Goal: Information Seeking & Learning: Understand process/instructions

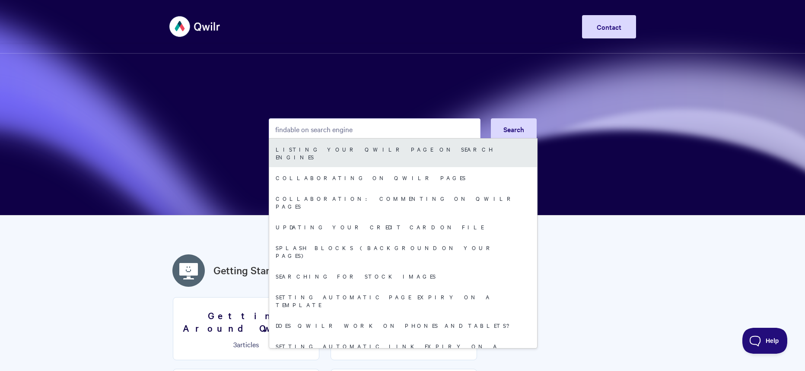
type input "findable on search engine"
click at [378, 152] on link "Listing your Qwilr Page on search engines" at bounding box center [403, 153] width 268 height 29
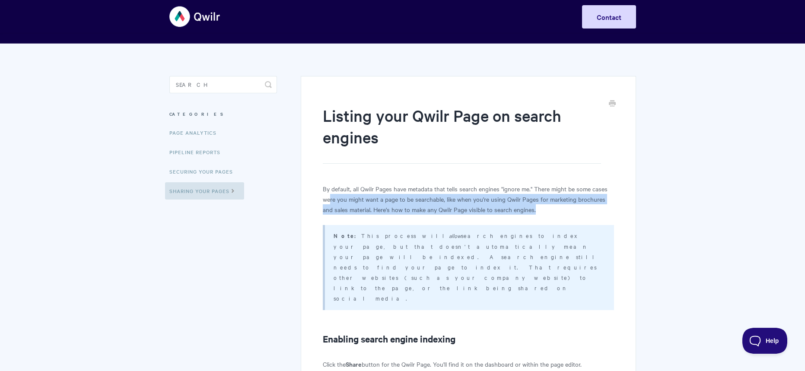
drag, startPoint x: 331, startPoint y: 201, endPoint x: 536, endPoint y: 214, distance: 205.7
click at [534, 214] on p "By default, all Qwilr Pages have metadata that tells search engines "ignore me.…" at bounding box center [468, 199] width 291 height 31
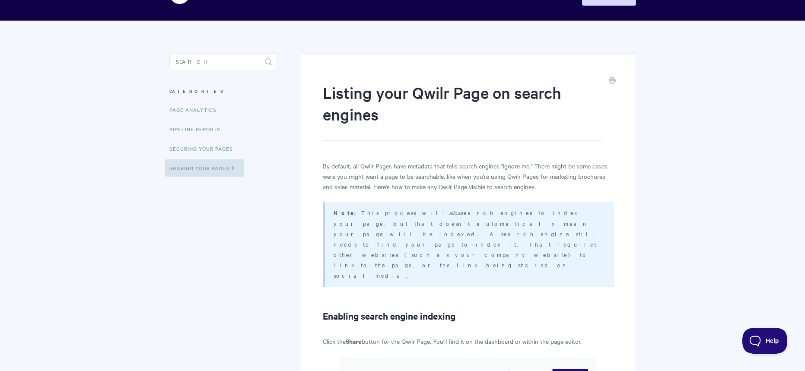
scroll to position [43, 0]
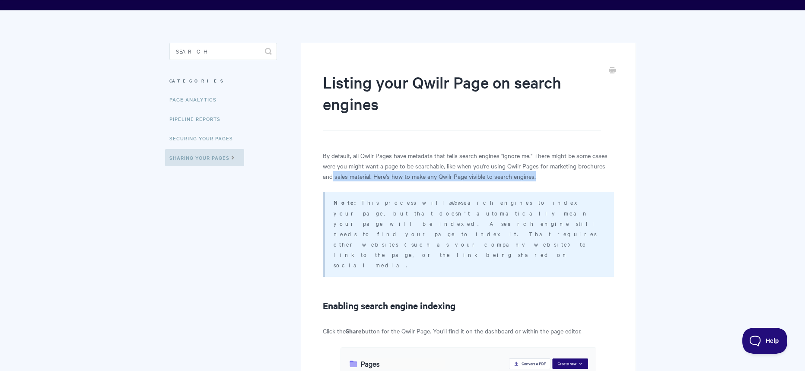
drag, startPoint x: 333, startPoint y: 174, endPoint x: 536, endPoint y: 175, distance: 203.1
click at [536, 175] on p "By default, all Qwilr Pages have metadata that tells search engines "ignore me.…" at bounding box center [468, 165] width 291 height 31
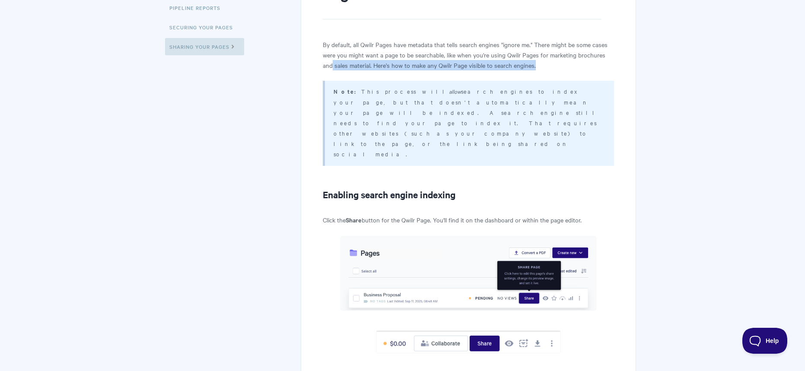
scroll to position [158, 0]
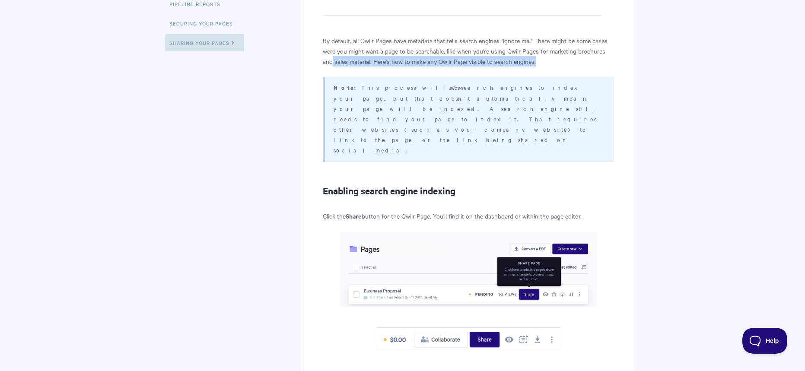
drag, startPoint x: 381, startPoint y: 84, endPoint x: 537, endPoint y: 115, distance: 159.6
click at [537, 115] on div "Note: This process will allow search engines to index your page, but that doesn…" at bounding box center [468, 119] width 291 height 85
drag, startPoint x: 493, startPoint y: 98, endPoint x: 608, endPoint y: 106, distance: 115.3
click at [608, 106] on div "Note: This process will allow search engines to index your page, but that doesn…" at bounding box center [468, 119] width 291 height 85
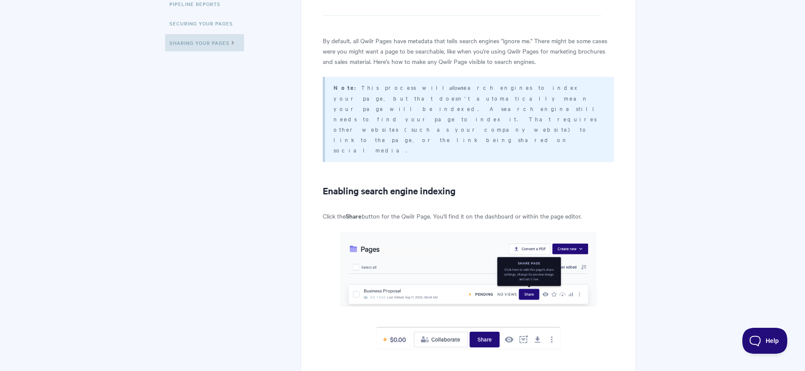
drag, startPoint x: 515, startPoint y: 102, endPoint x: 529, endPoint y: 106, distance: 15.3
click at [515, 102] on p "Note: This process will allow search engines to index your page, but that doesn…" at bounding box center [468, 118] width 269 height 73
drag, startPoint x: 538, startPoint y: 107, endPoint x: 582, endPoint y: 121, distance: 46.3
click at [493, 99] on p "Note: This process will allow search engines to index your page, but that doesn…" at bounding box center [468, 118] width 269 height 73
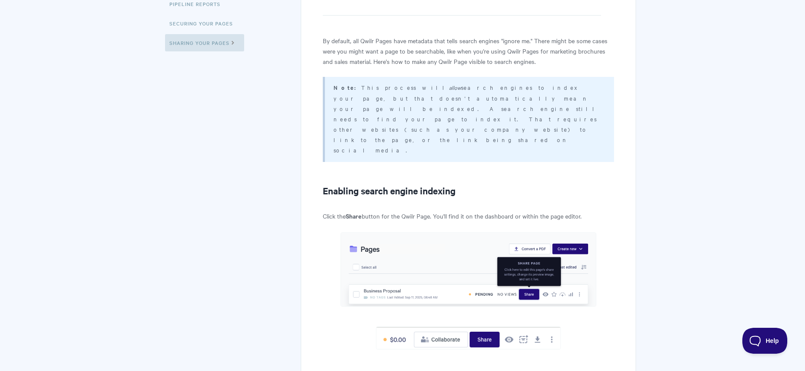
click at [374, 109] on p "Note: This process will allow search engines to index your page, but that doesn…" at bounding box center [468, 118] width 269 height 73
drag, startPoint x: 359, startPoint y: 108, endPoint x: 579, endPoint y: 111, distance: 220.4
click at [536, 108] on p "Note: This process will allow search engines to index your page, but that doesn…" at bounding box center [468, 118] width 269 height 73
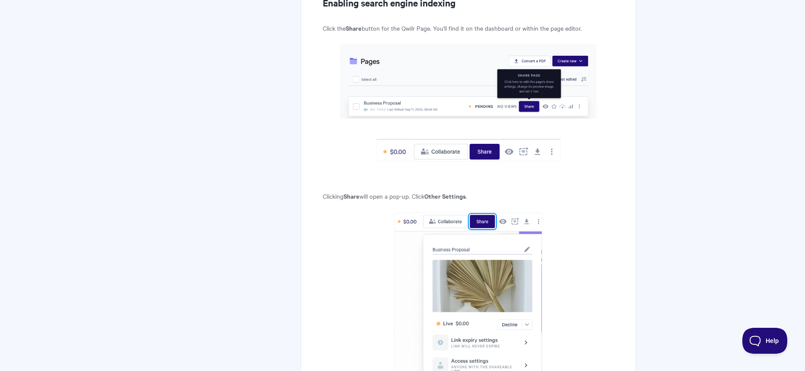
scroll to position [0, 0]
